Goal: Transaction & Acquisition: Download file/media

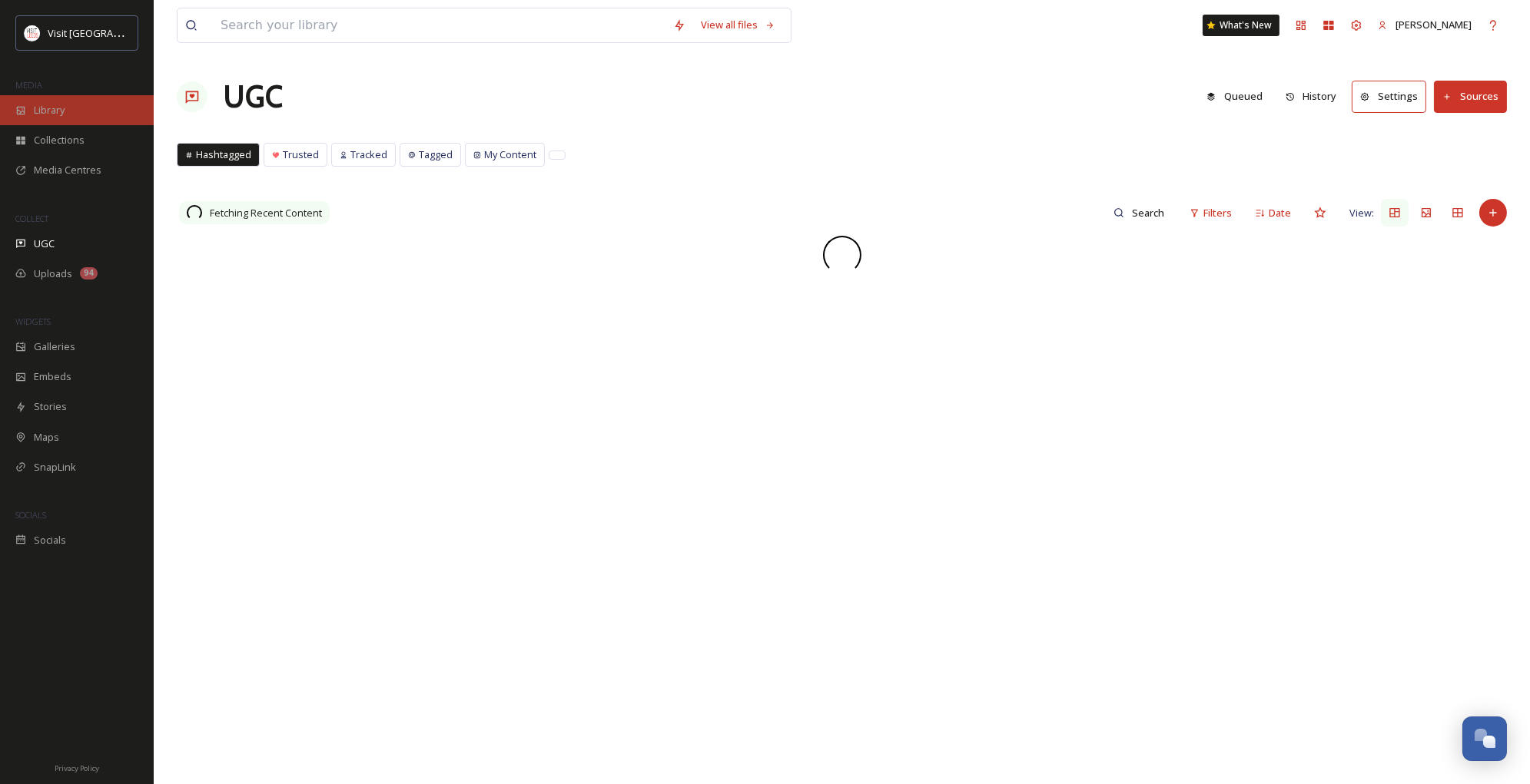
click at [57, 112] on span "Library" at bounding box center [49, 110] width 31 height 14
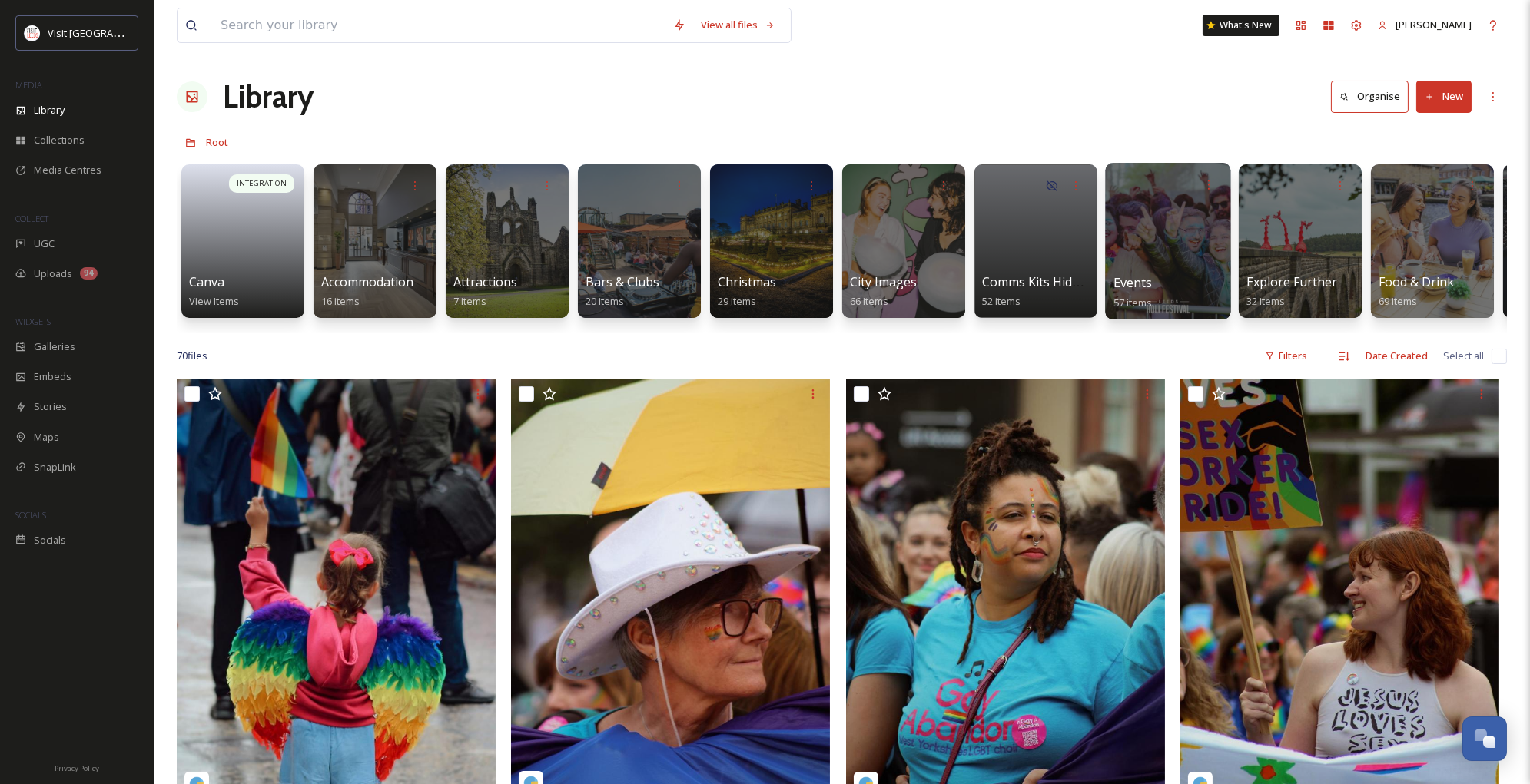
click at [1168, 234] on div at bounding box center [1168, 241] width 126 height 156
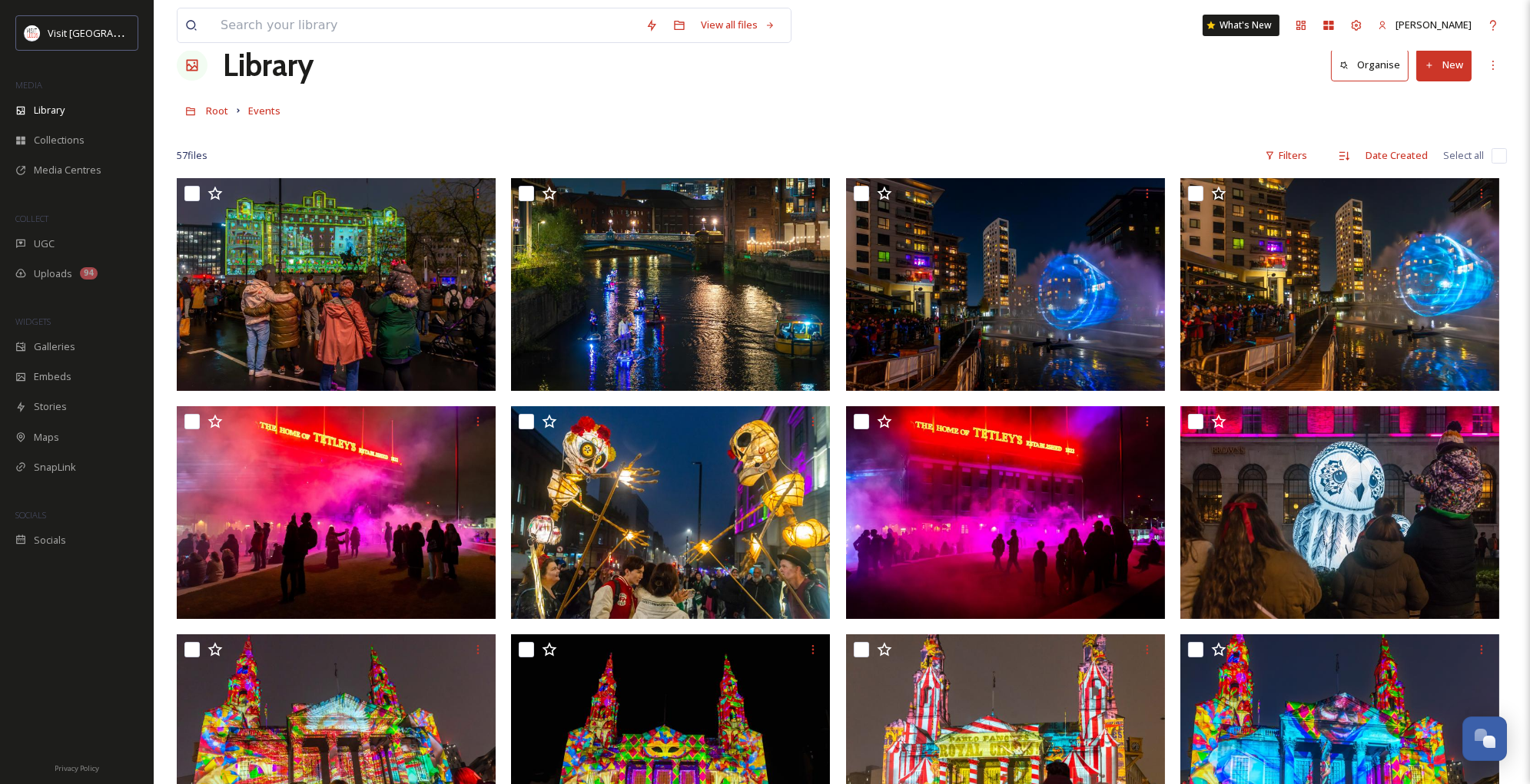
scroll to position [27, 0]
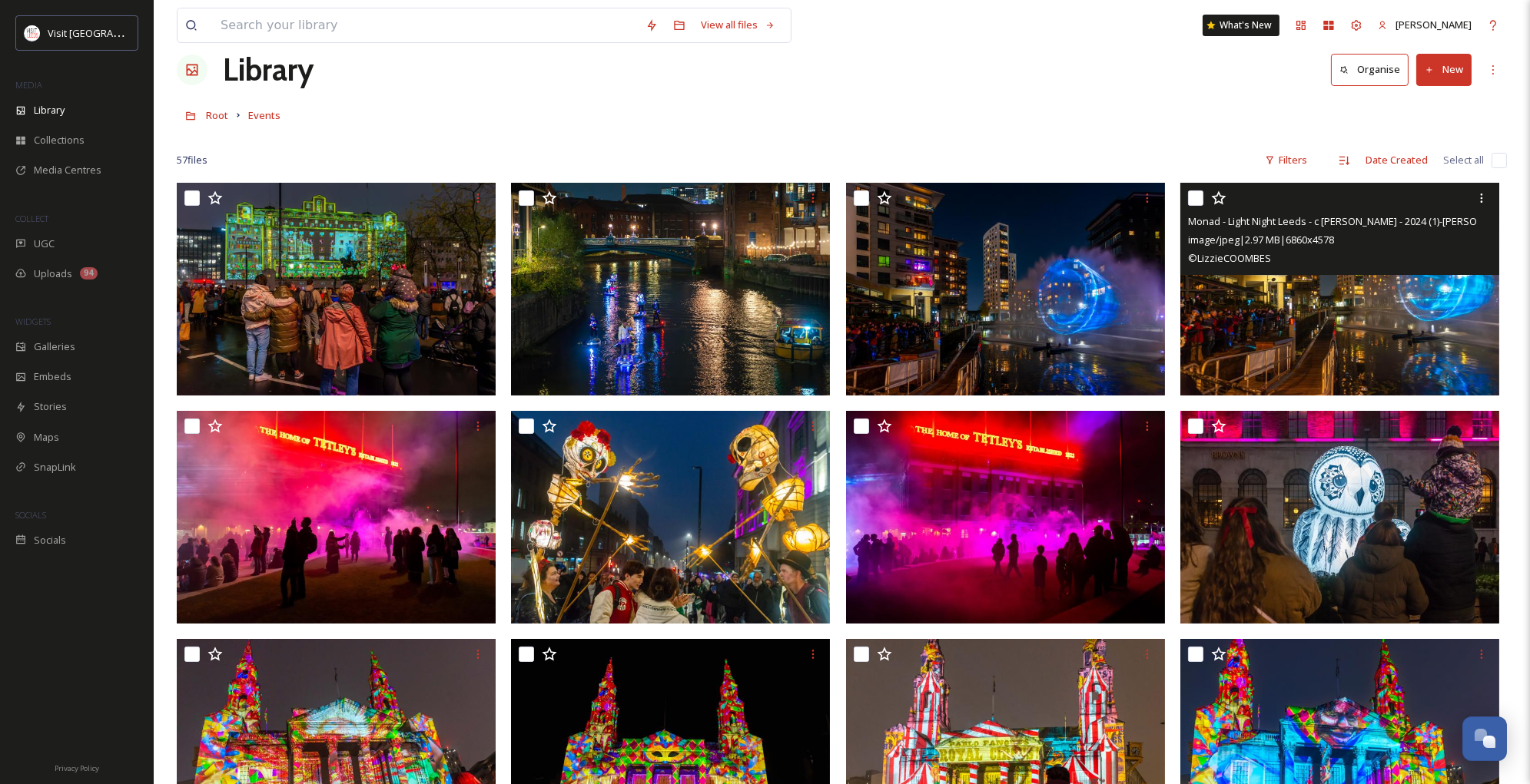
click at [1315, 323] on img at bounding box center [1340, 289] width 319 height 212
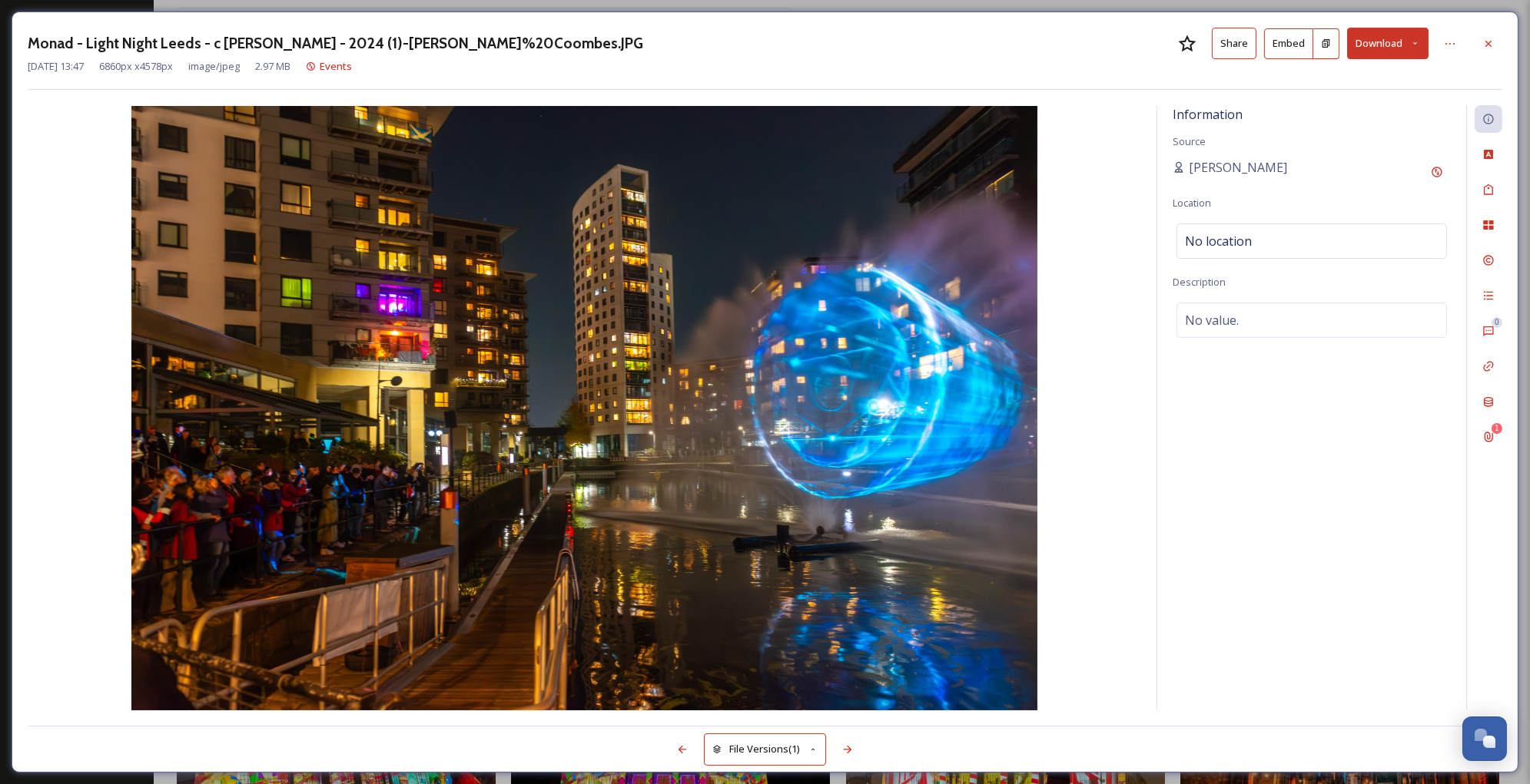
click at [1384, 49] on button "Download" at bounding box center [1388, 43] width 81 height 32
click at [1034, 75] on div "Monad - Light Night Leeds - c [PERSON_NAME] - 2024 (1)-[PERSON_NAME]%20Coombes.…" at bounding box center [765, 59] width 1475 height 62
click at [1490, 41] on icon at bounding box center [1488, 43] width 13 height 13
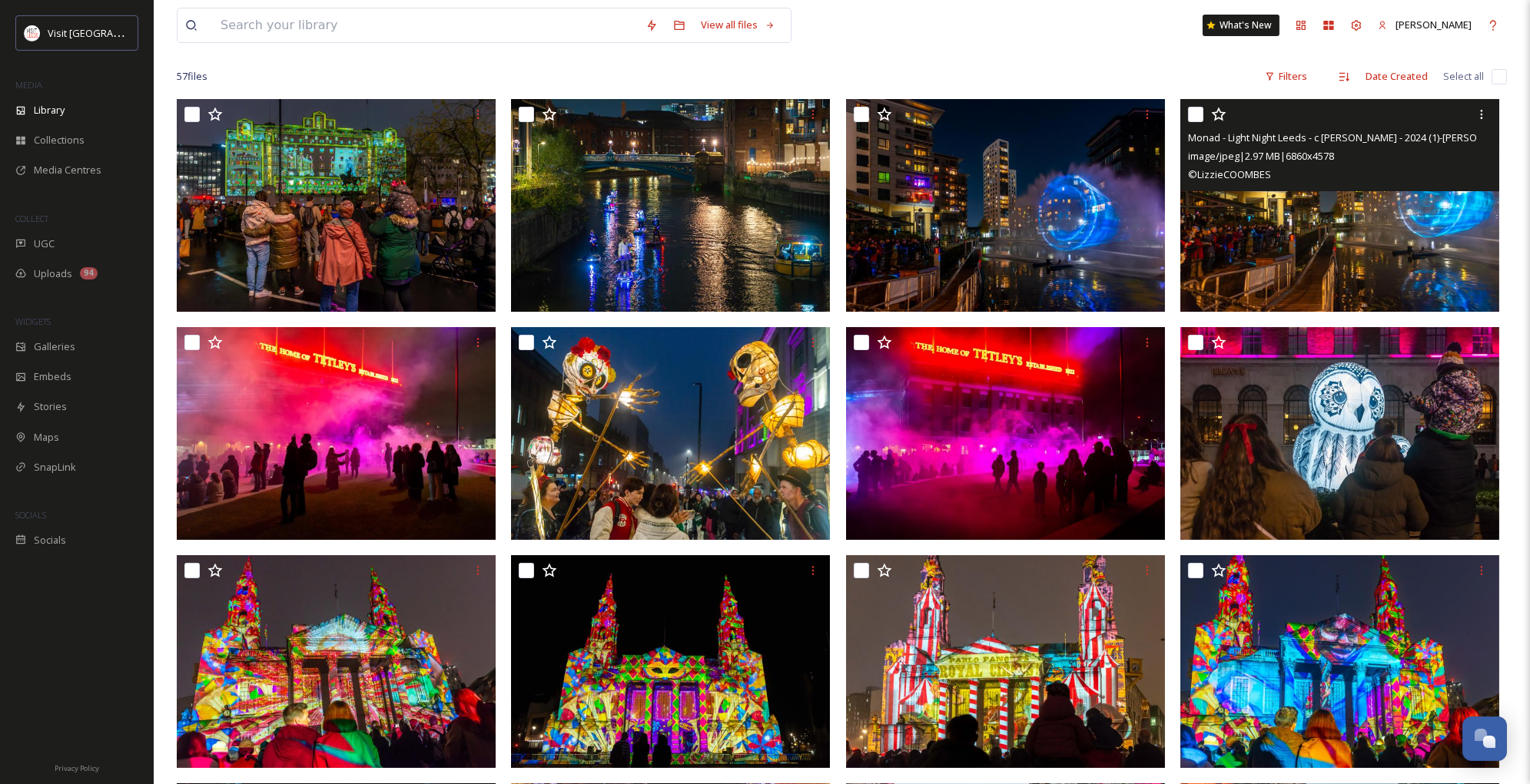
scroll to position [107, 0]
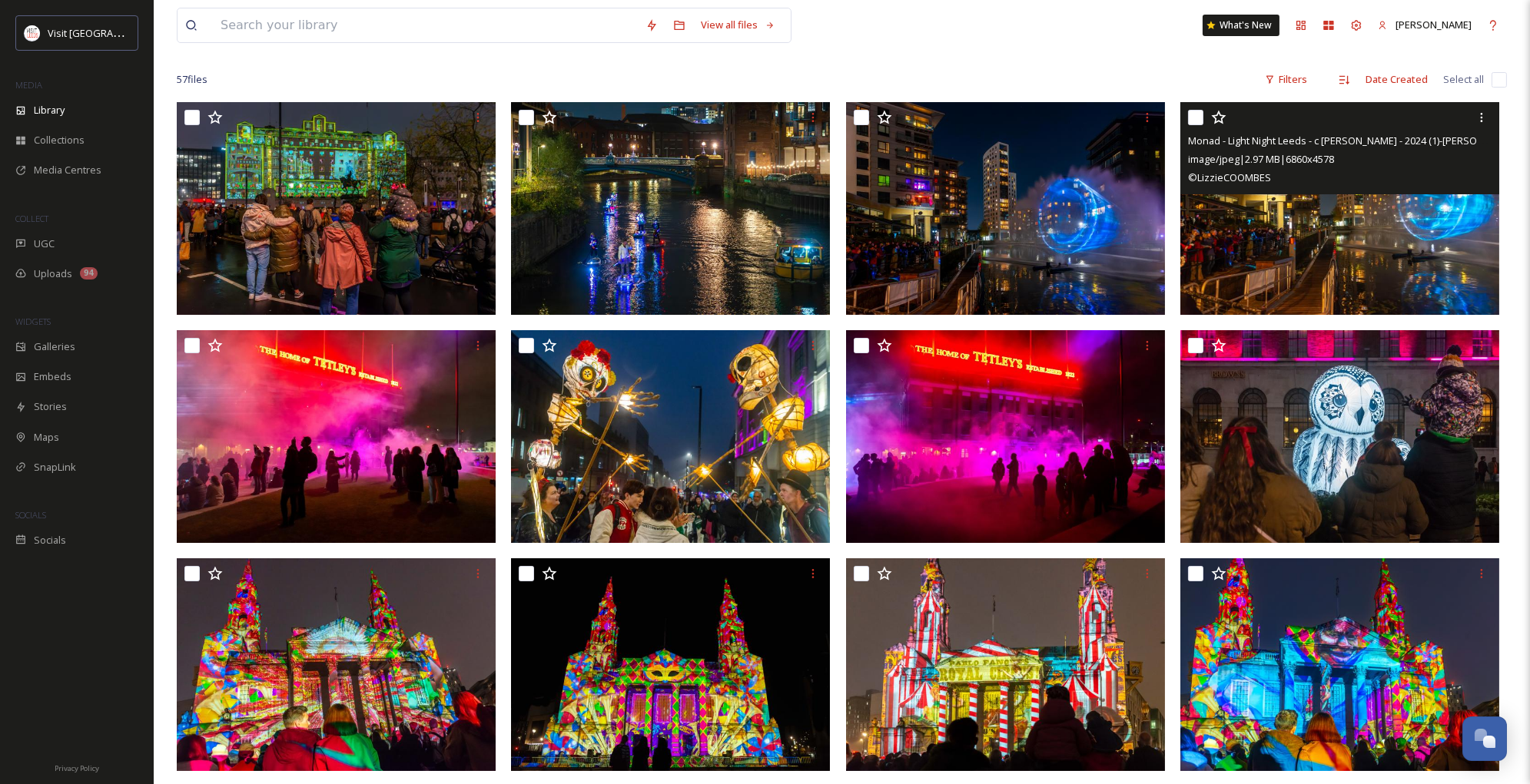
click at [1286, 226] on img at bounding box center [1340, 209] width 319 height 212
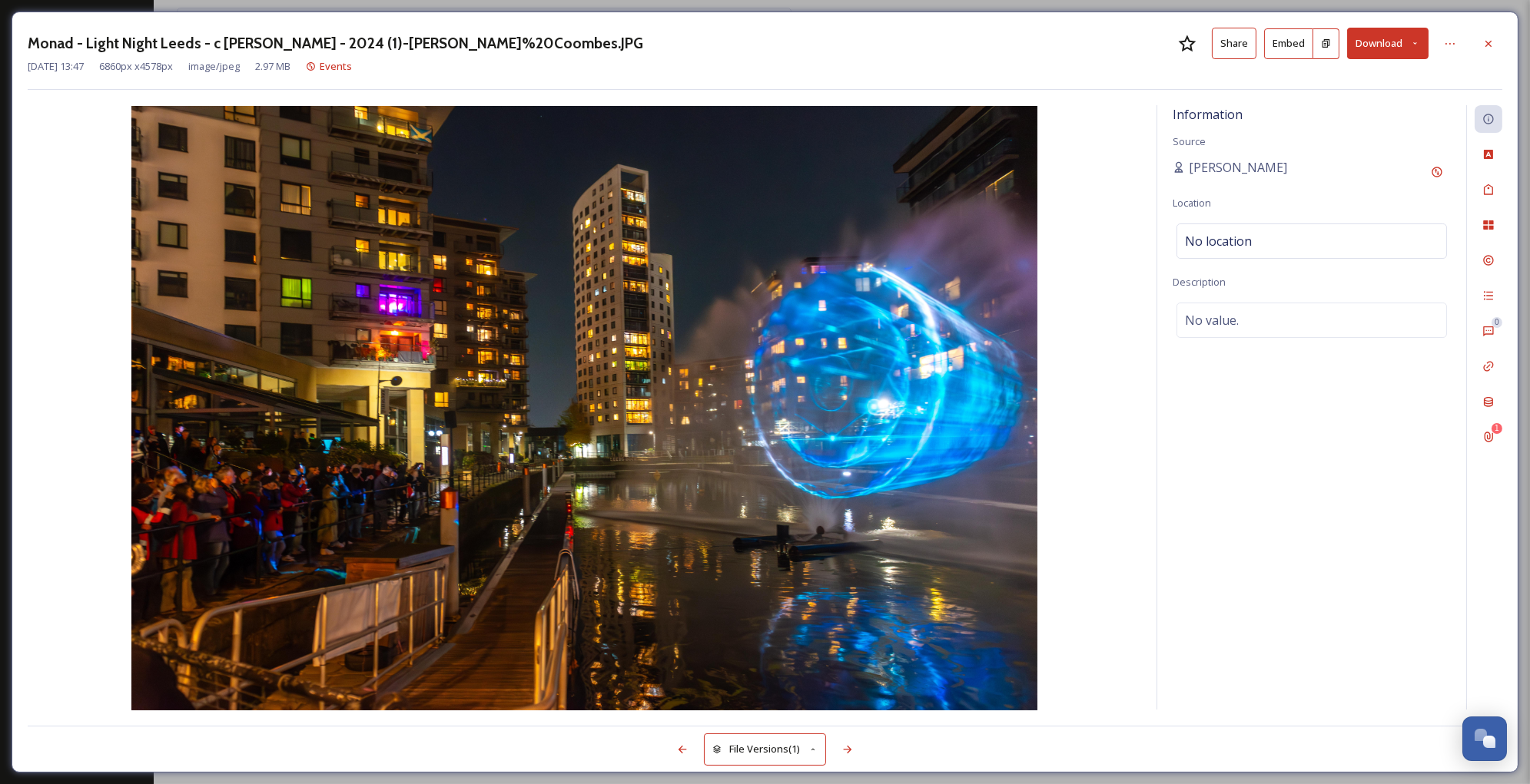
click at [1416, 48] on button "Download" at bounding box center [1388, 43] width 81 height 32
click at [1349, 145] on span "Download Medium (1080 x 721)" at bounding box center [1346, 139] width 142 height 14
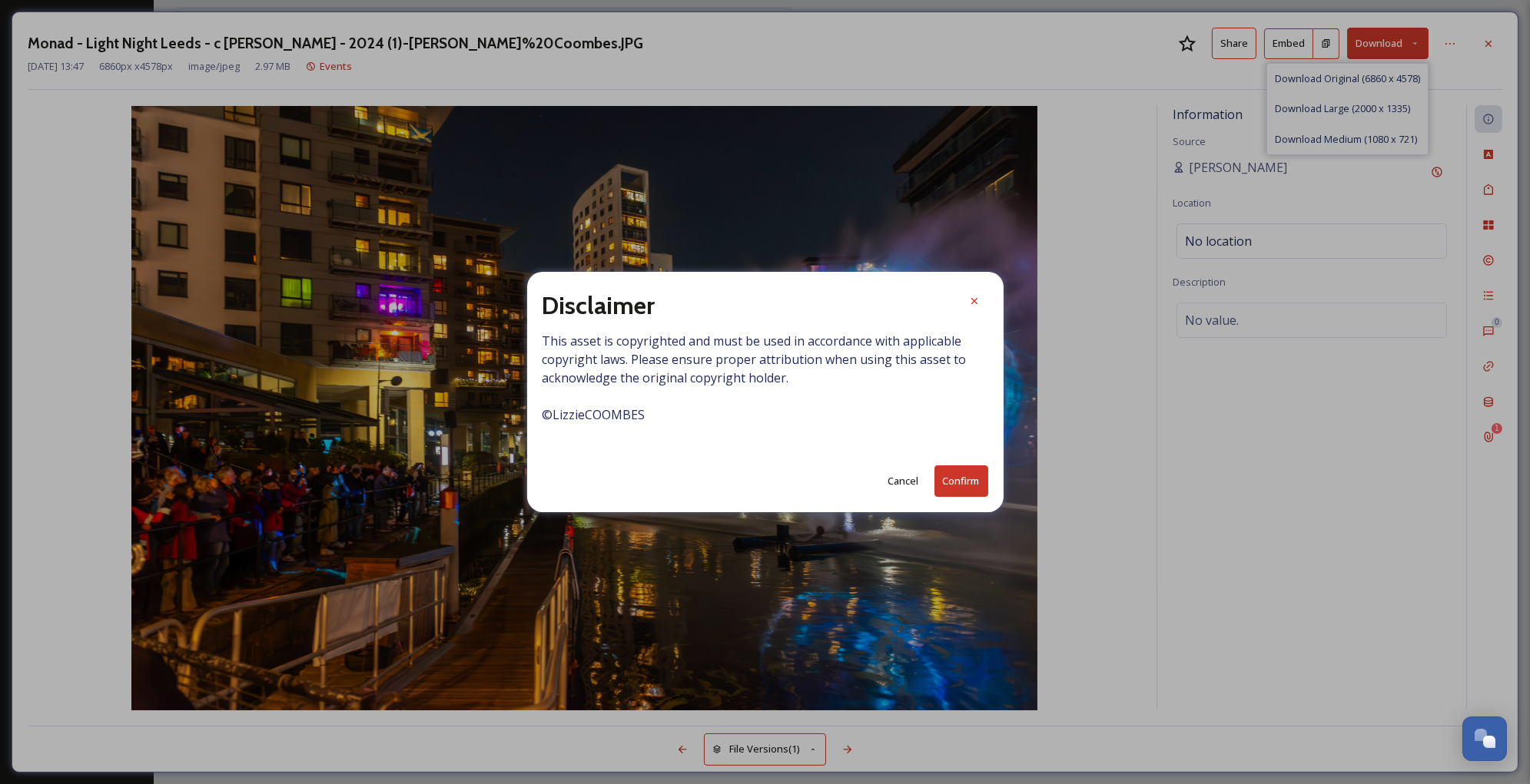
click at [897, 481] on button "Cancel" at bounding box center [904, 481] width 46 height 30
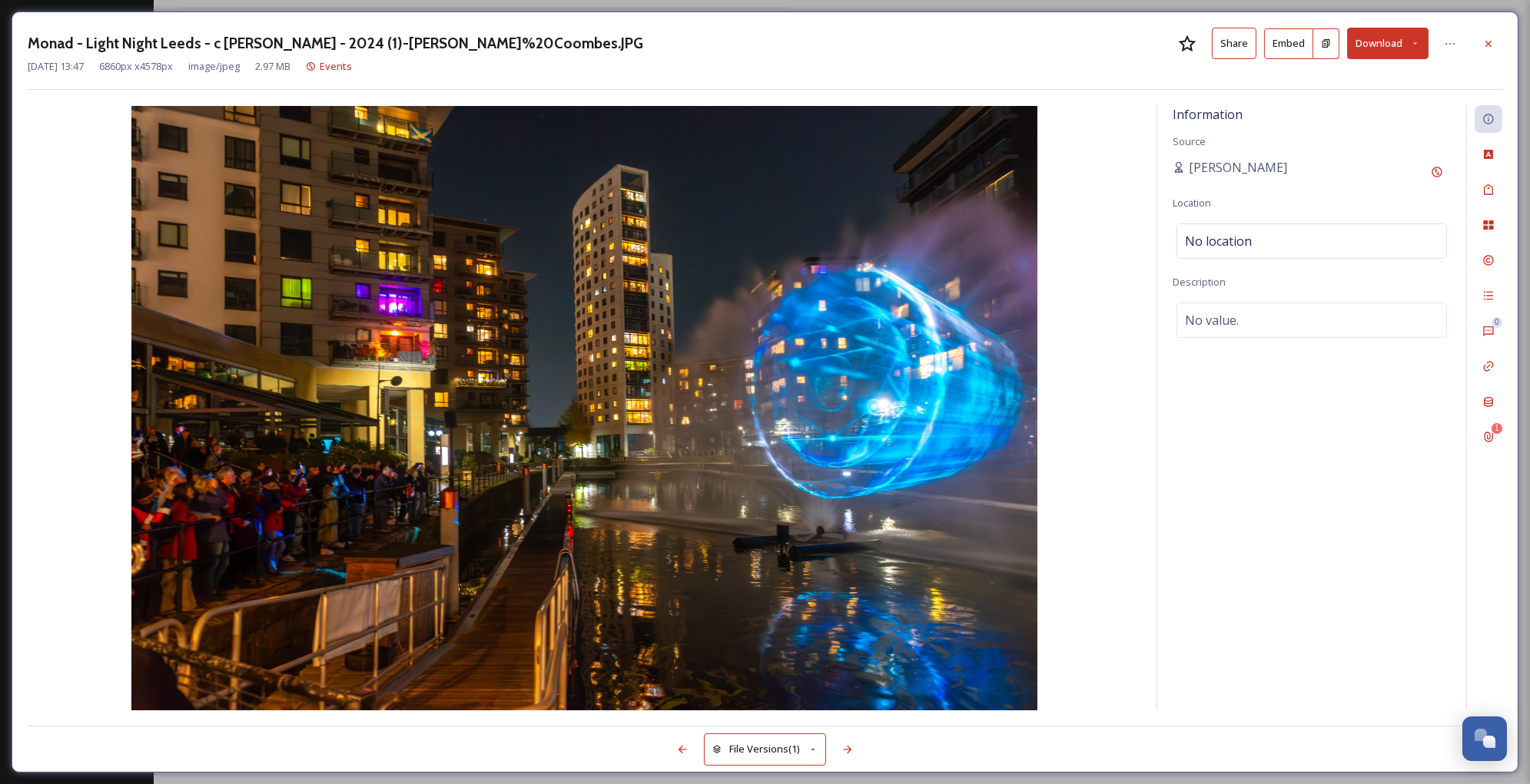
click at [1414, 44] on icon at bounding box center [1415, 43] width 10 height 10
click at [1341, 110] on span "Download Large (2000 x 1335)" at bounding box center [1343, 108] width 135 height 14
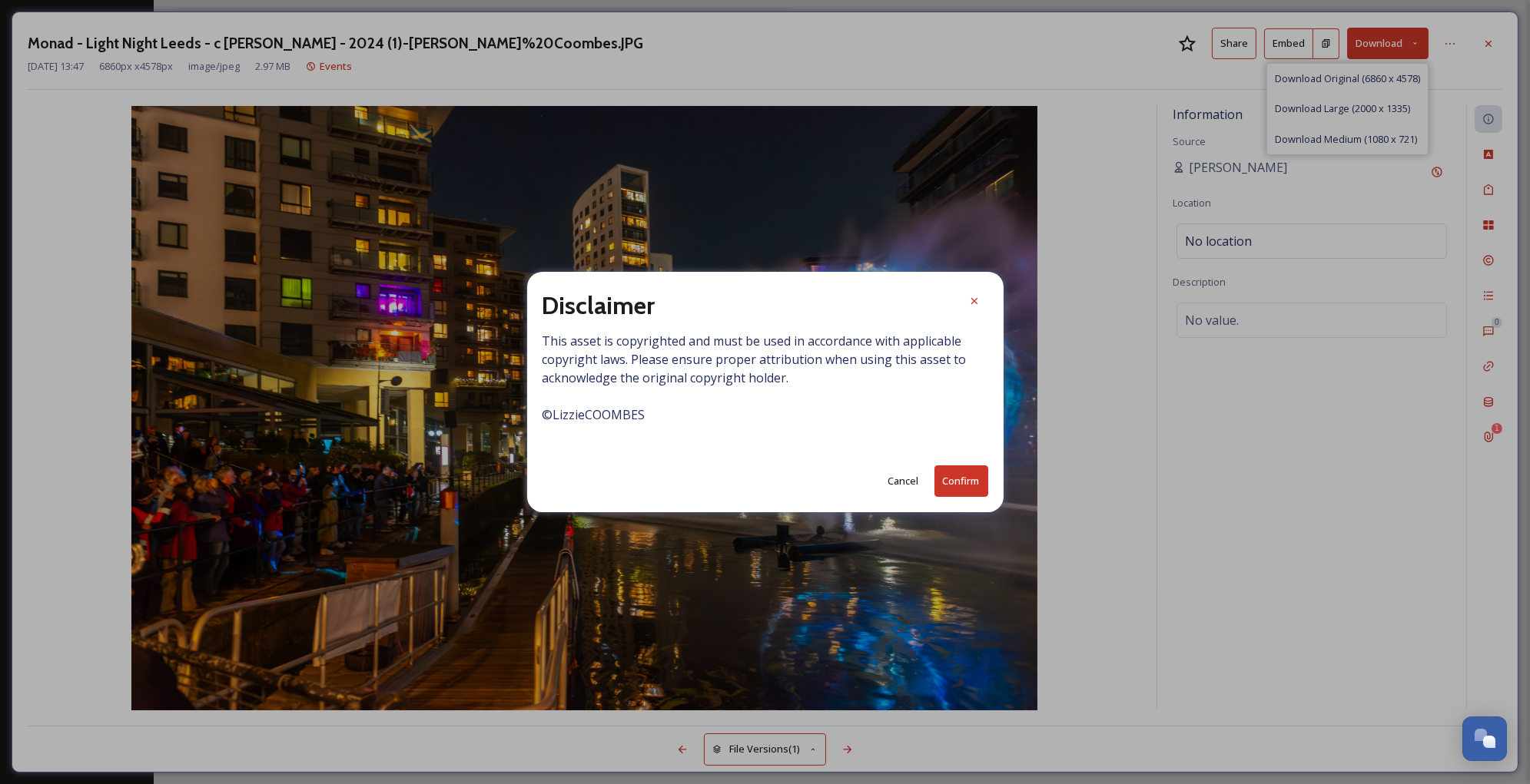
click at [964, 481] on button "Confirm" at bounding box center [962, 481] width 54 height 32
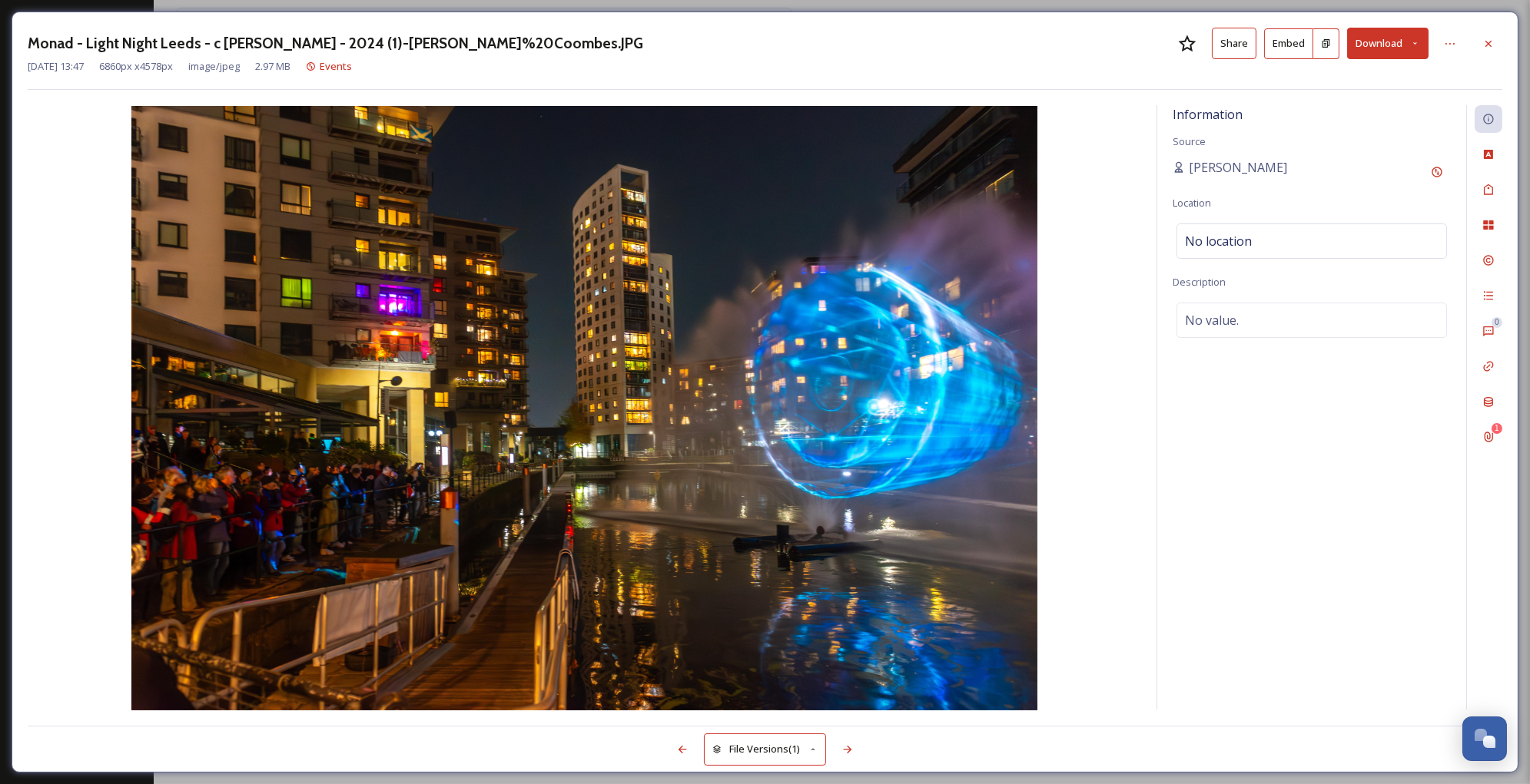
click at [1419, 51] on button "Download" at bounding box center [1388, 43] width 81 height 32
click at [1392, 81] on span "Download Original (6860 x 4578)" at bounding box center [1347, 78] width 145 height 14
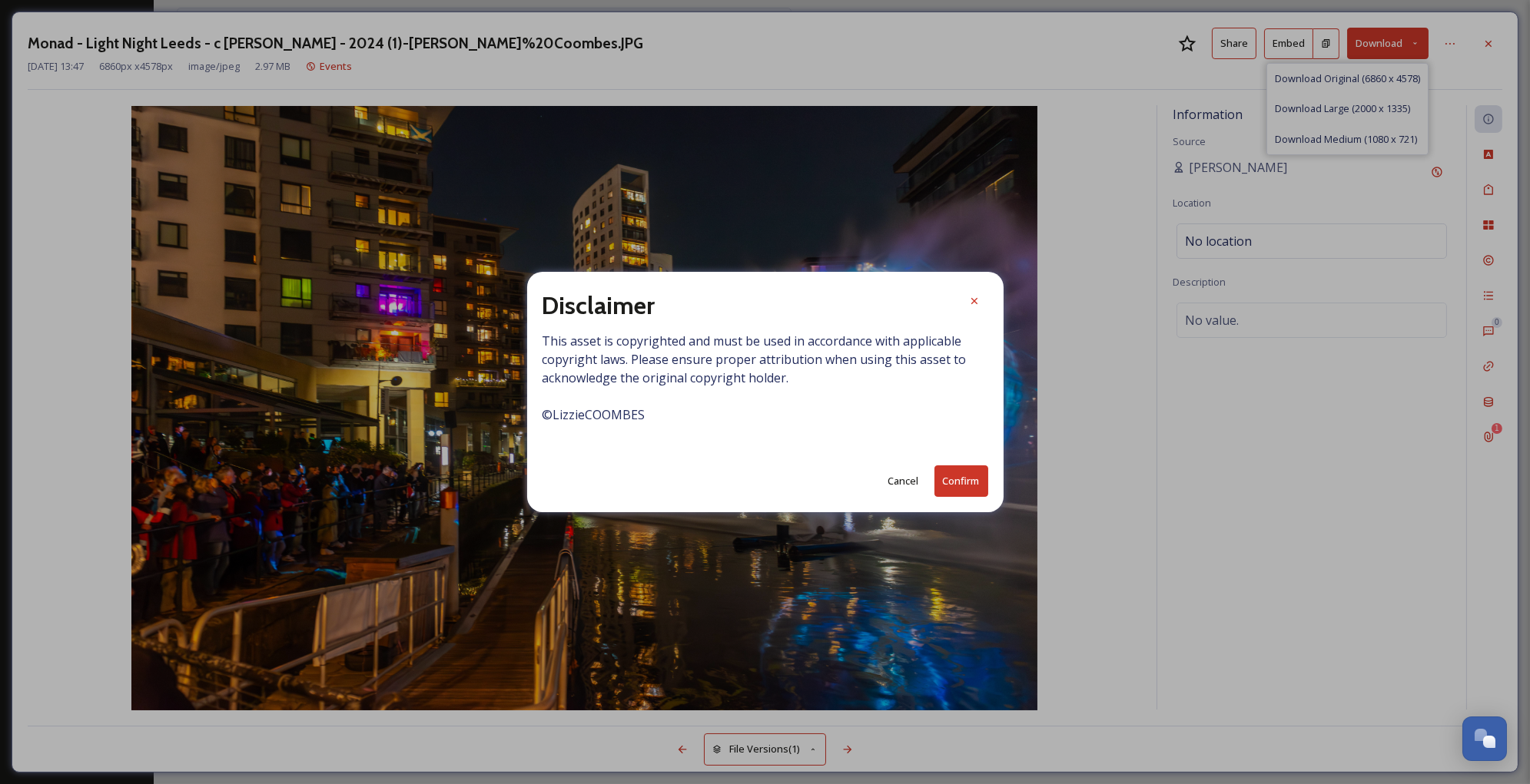
click at [958, 476] on button "Confirm" at bounding box center [962, 481] width 54 height 32
